Goal: Information Seeking & Learning: Learn about a topic

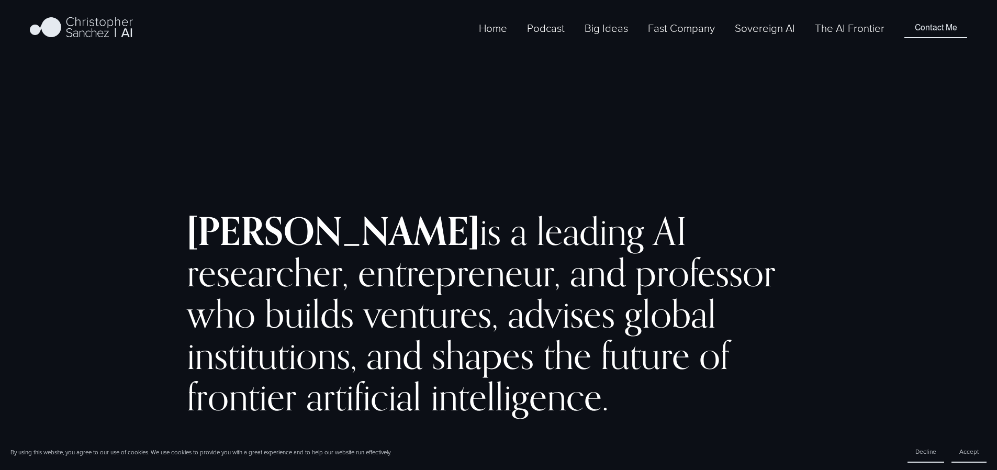
click at [829, 37] on link "The AI Frontier" at bounding box center [850, 27] width 70 height 17
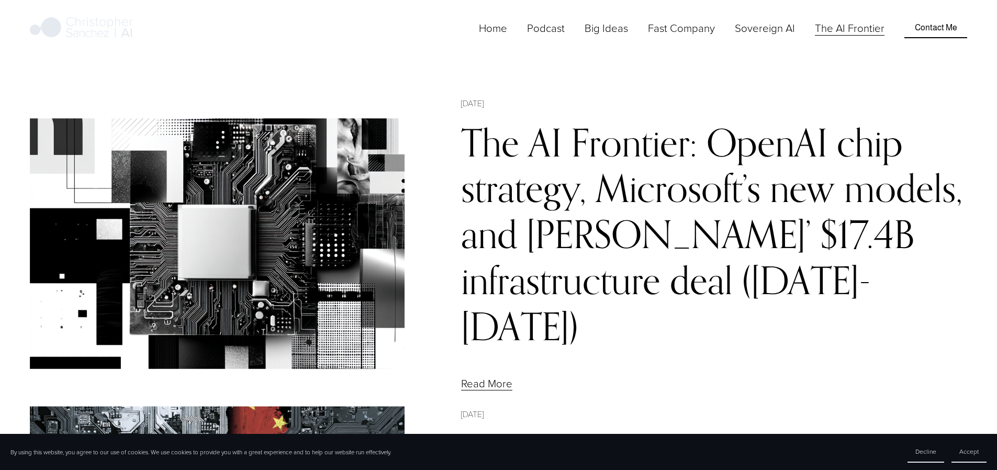
click at [602, 172] on link "The AI Frontier: OpenAI chip strategy, Microsoft’s new models, and [PERSON_NAME…" at bounding box center [711, 234] width 501 height 230
